Goal: Information Seeking & Learning: Stay updated

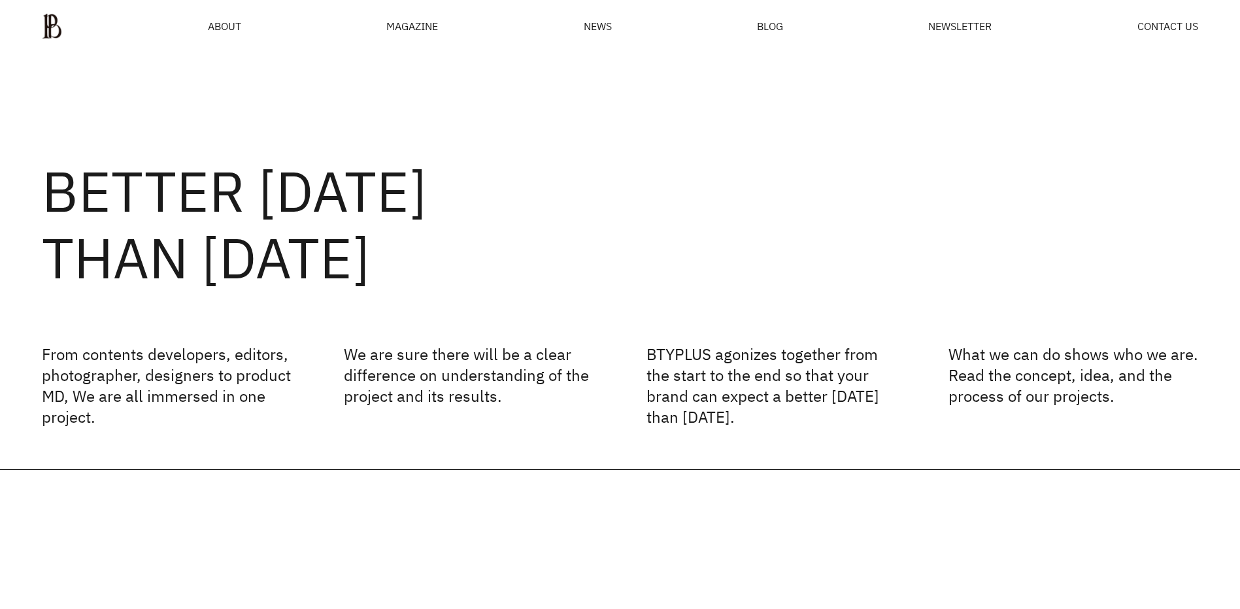
click at [432, 24] on div "MAGAZINE" at bounding box center [412, 26] width 52 height 10
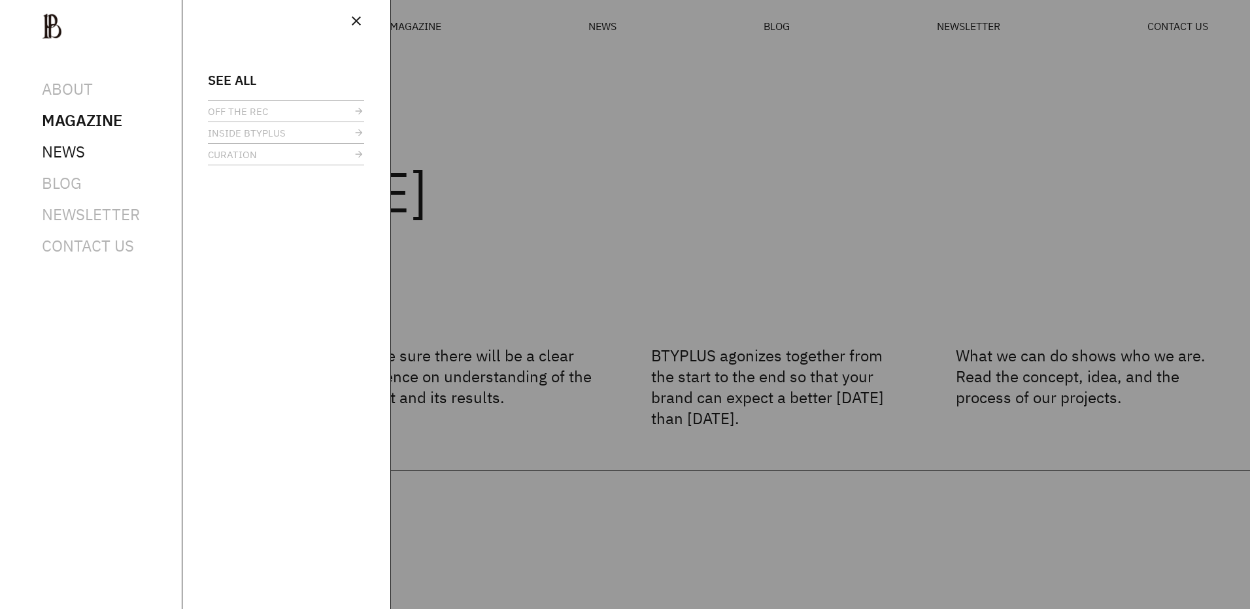
click at [64, 155] on span "NEWS" at bounding box center [63, 151] width 43 height 21
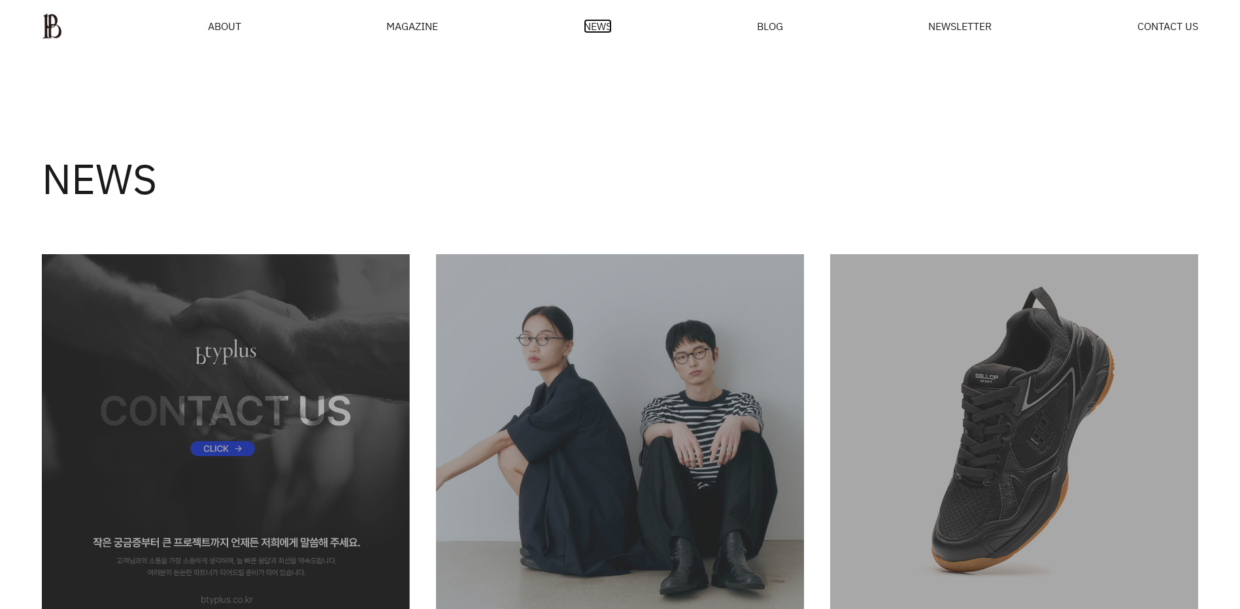
click at [601, 31] on span "NEWS" at bounding box center [598, 26] width 28 height 10
